Goal: Information Seeking & Learning: Find specific fact

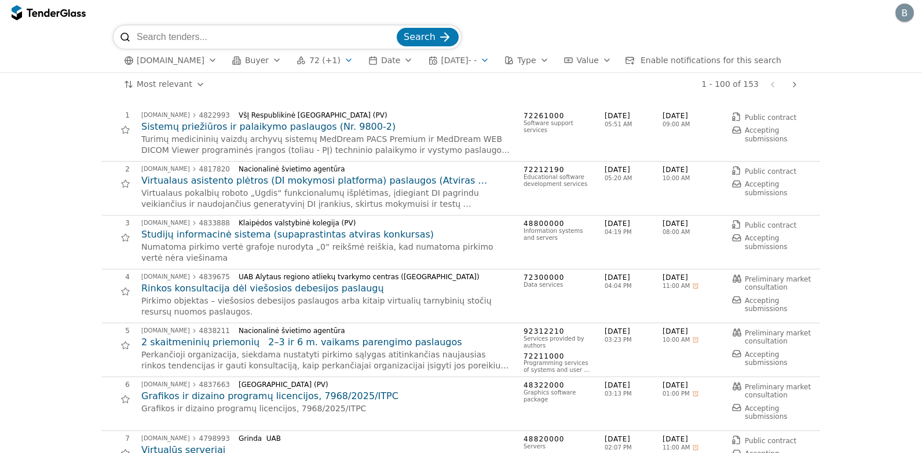
scroll to position [2432, 0]
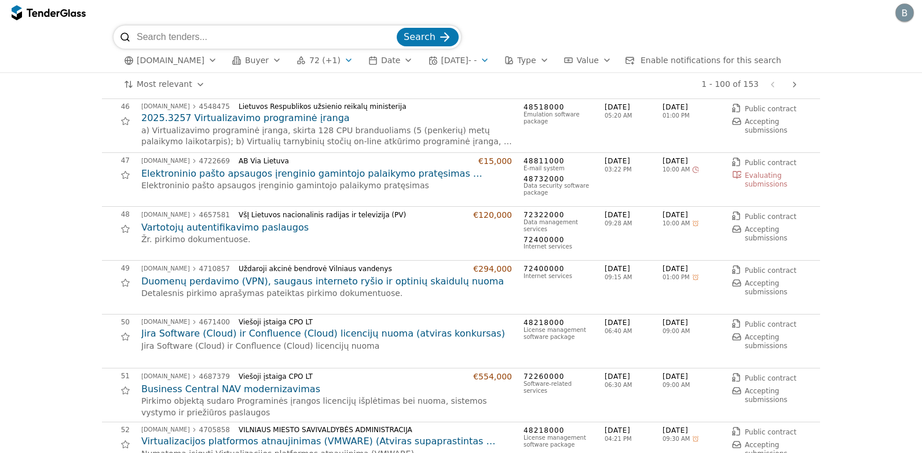
click at [332, 63] on div "button" at bounding box center [348, 60] width 32 height 30
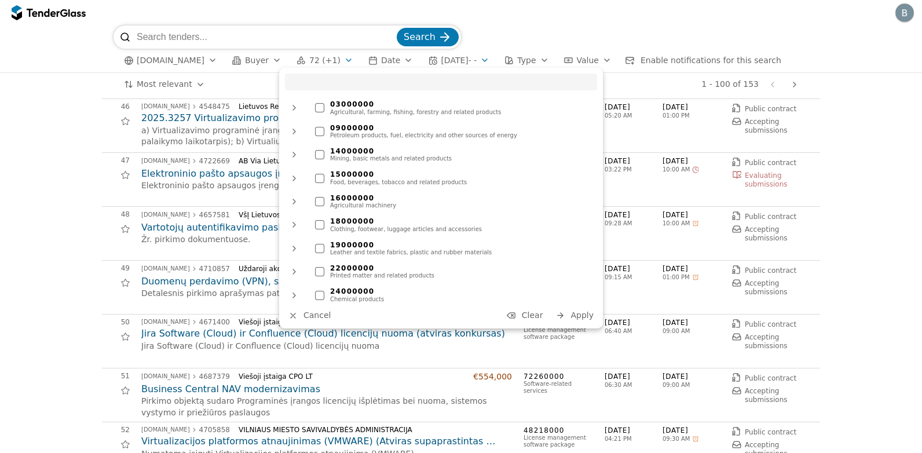
click at [525, 314] on button "Clear" at bounding box center [524, 315] width 43 height 14
click at [73, 197] on div "1 [DOMAIN_NAME] 4822993 VšĮ Respublikinė [GEOGRAPHIC_DATA] (PV) Sistemų priežiū…" at bounding box center [461, 368] width 910 height 5408
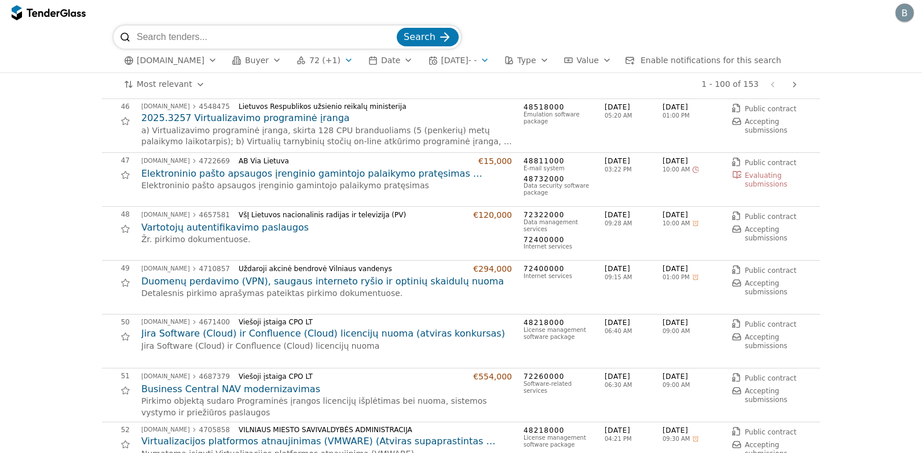
drag, startPoint x: 190, startPoint y: 38, endPoint x: 206, endPoint y: 60, distance: 27.0
click at [189, 38] on input "search" at bounding box center [266, 36] width 258 height 23
click at [423, 32] on span "Search" at bounding box center [420, 36] width 32 height 11
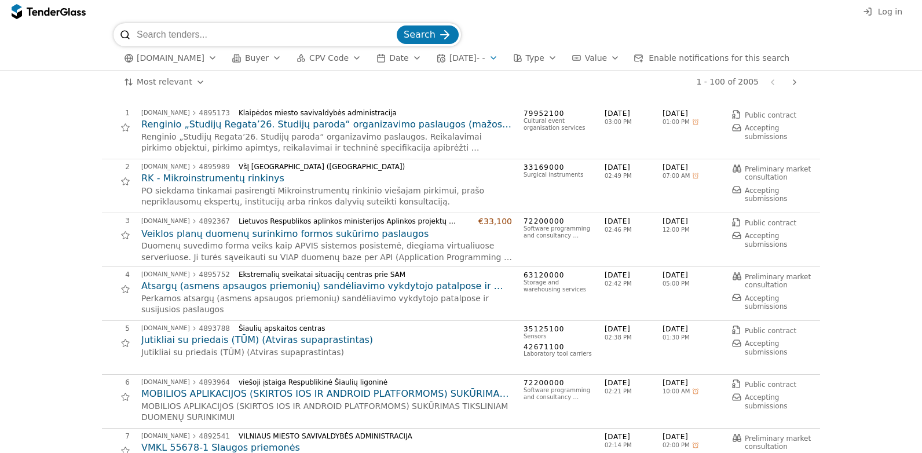
click at [320, 43] on input "search" at bounding box center [266, 34] width 258 height 23
click at [303, 33] on input "search" at bounding box center [266, 34] width 258 height 23
type input "4871228"
click at [397, 25] on button "Search" at bounding box center [428, 34] width 62 height 19
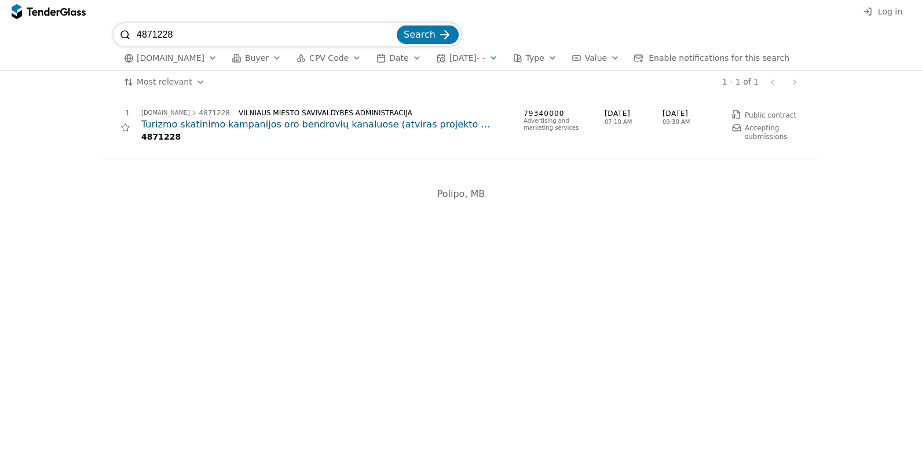
click at [450, 127] on h2 "Turizmo skatinimo kampanijos oro bendrovių kanaluose (atviras projekto konkursa…" at bounding box center [326, 124] width 371 height 13
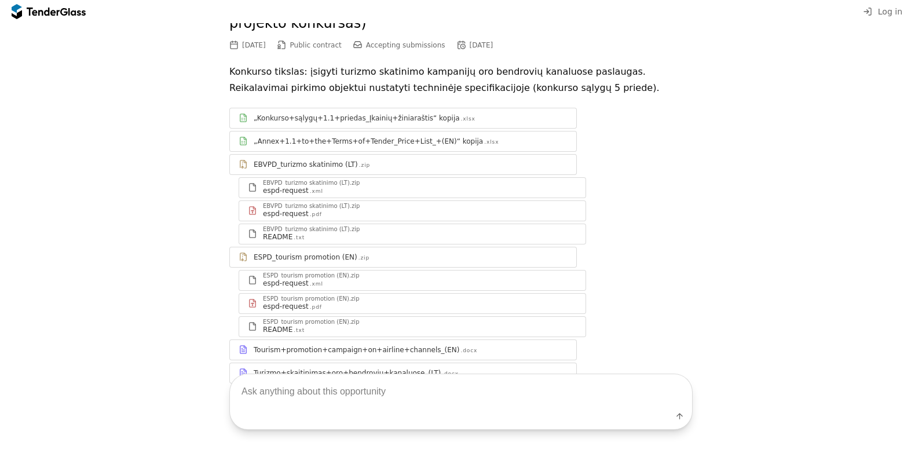
scroll to position [115, 0]
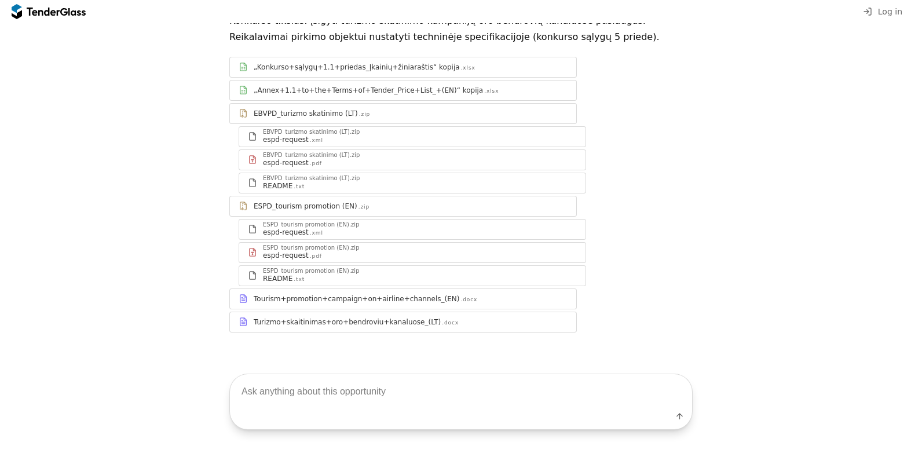
click at [449, 317] on div at bounding box center [411, 317] width 314 height 1
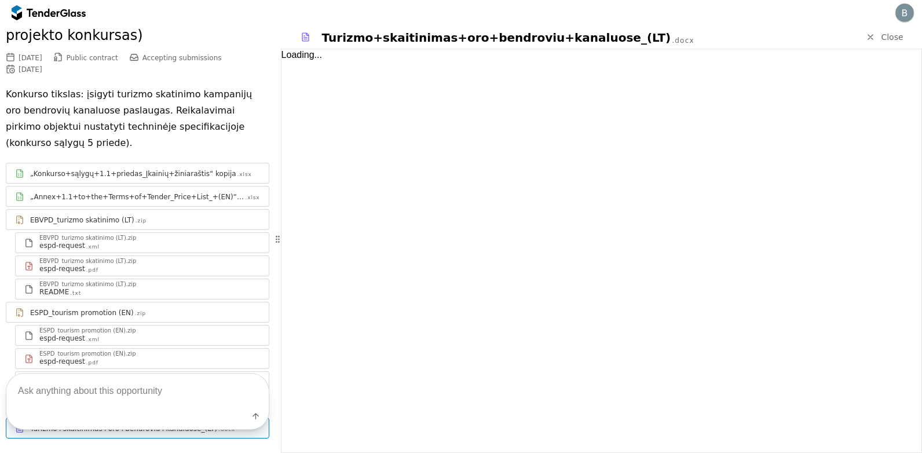
scroll to position [101, 0]
